Goal: Task Accomplishment & Management: Manage account settings

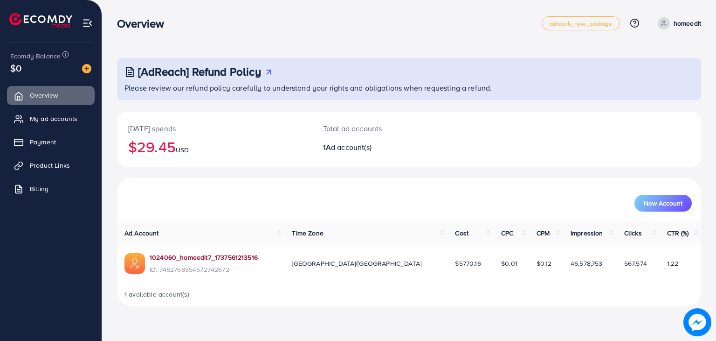
click at [189, 258] on link "1024060_homeedit7_1737561213516" at bounding box center [204, 256] width 108 height 9
click at [47, 112] on link "My ad accounts" at bounding box center [51, 118] width 88 height 19
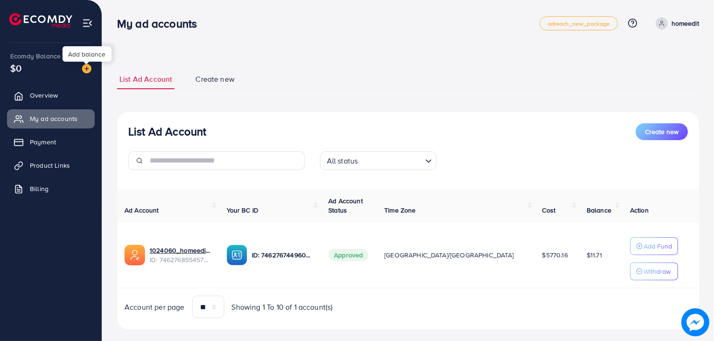
click at [87, 68] on img at bounding box center [86, 68] width 9 height 9
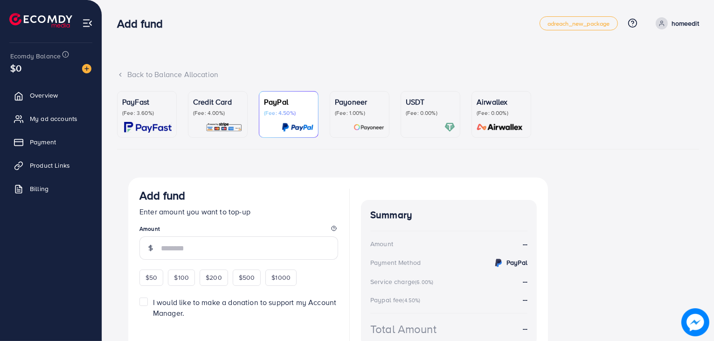
click at [243, 118] on link "Credit Card (Fee: 4.00%)" at bounding box center [218, 114] width 60 height 47
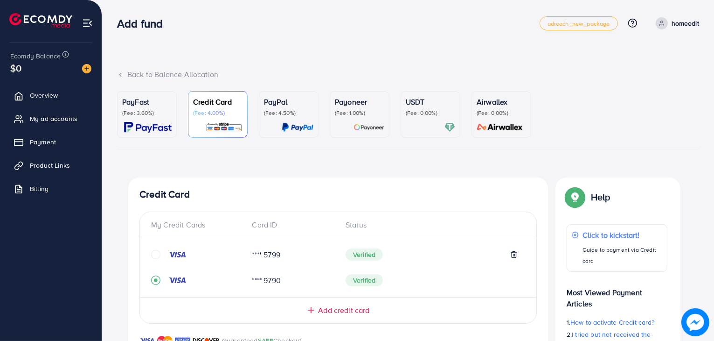
scroll to position [246, 0]
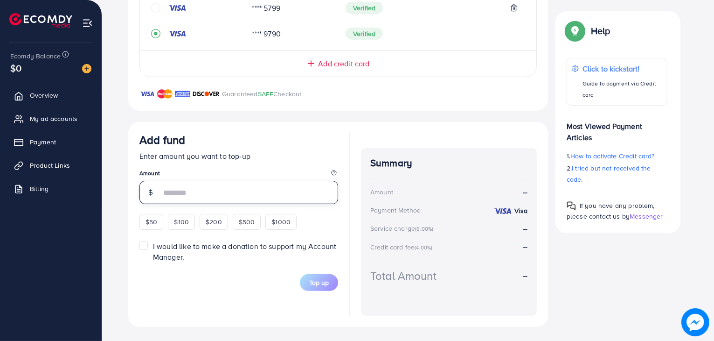
click at [213, 188] on input "number" at bounding box center [249, 192] width 177 height 23
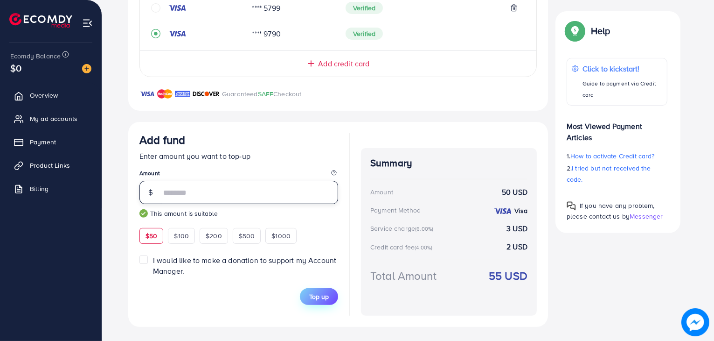
type input "**"
click at [314, 298] on span "Top up" at bounding box center [319, 296] width 20 height 9
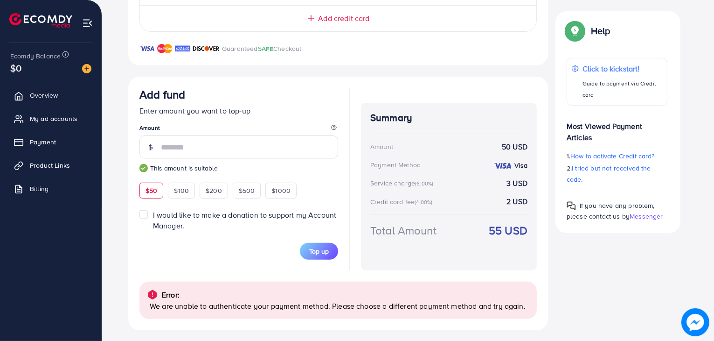
scroll to position [295, 0]
